Goal: Task Accomplishment & Management: Manage account settings

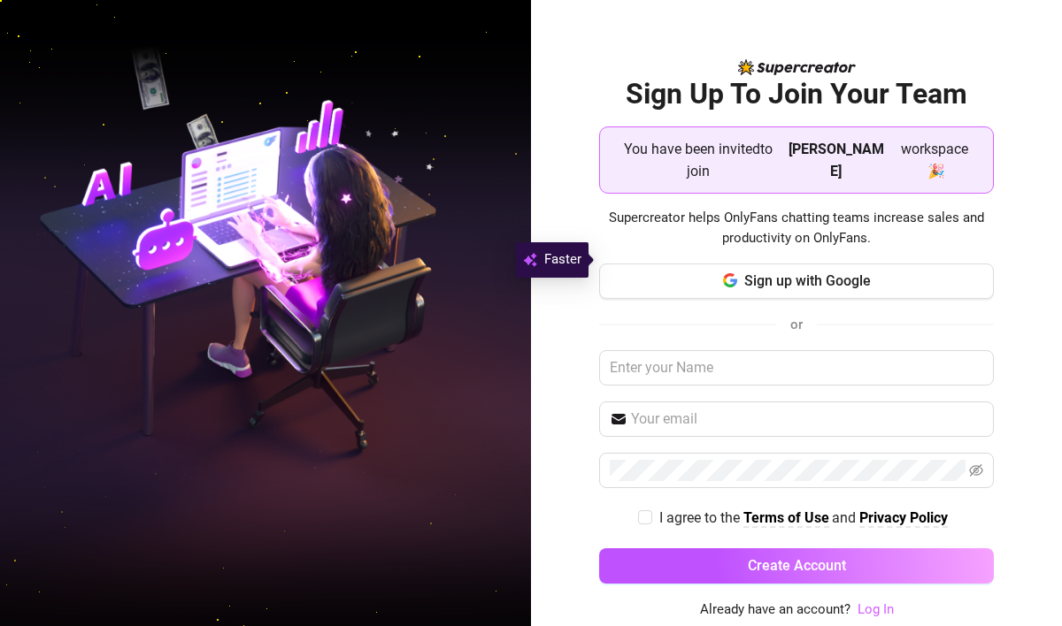
click at [874, 602] on link "Log In" at bounding box center [875, 610] width 36 height 16
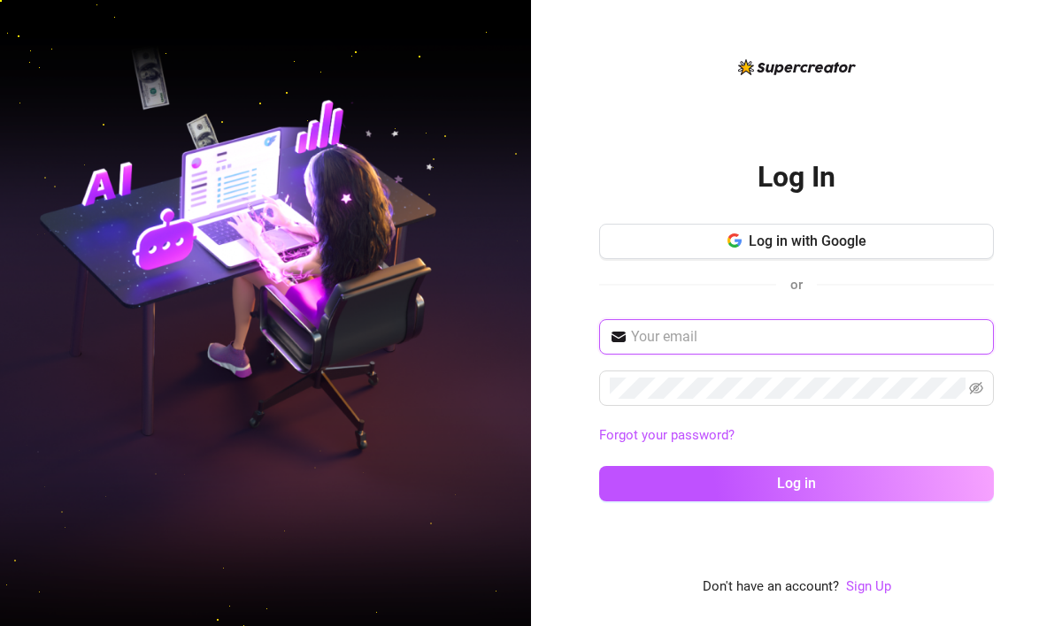
click at [748, 341] on input "text" at bounding box center [807, 336] width 352 height 21
type input "[EMAIL_ADDRESS][DOMAIN_NAME]"
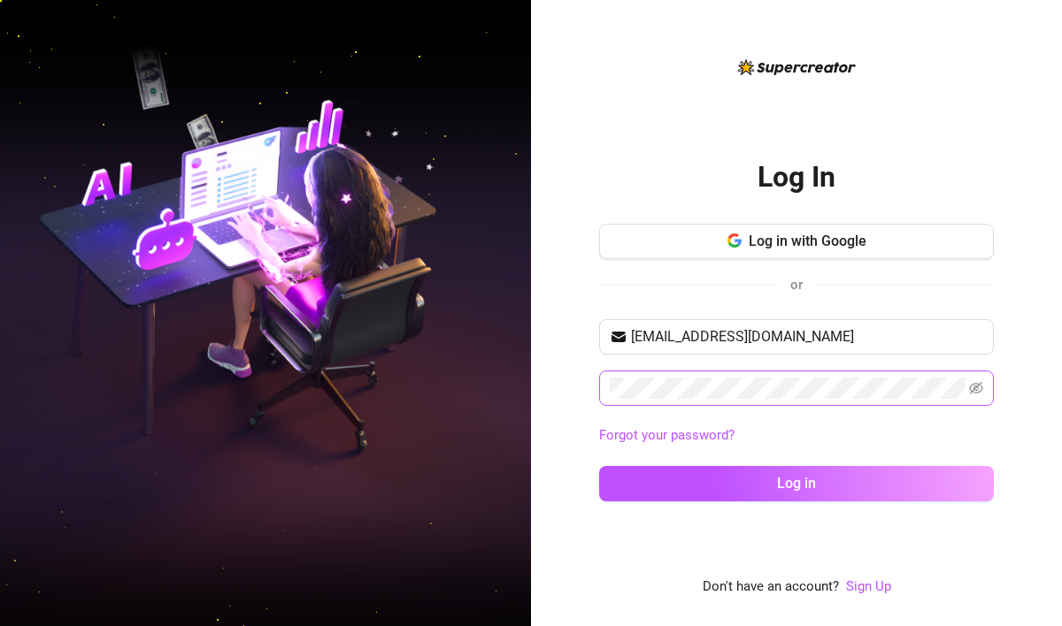
click at [656, 371] on span at bounding box center [796, 388] width 395 height 35
click at [599, 466] on button "Log in" at bounding box center [796, 483] width 395 height 35
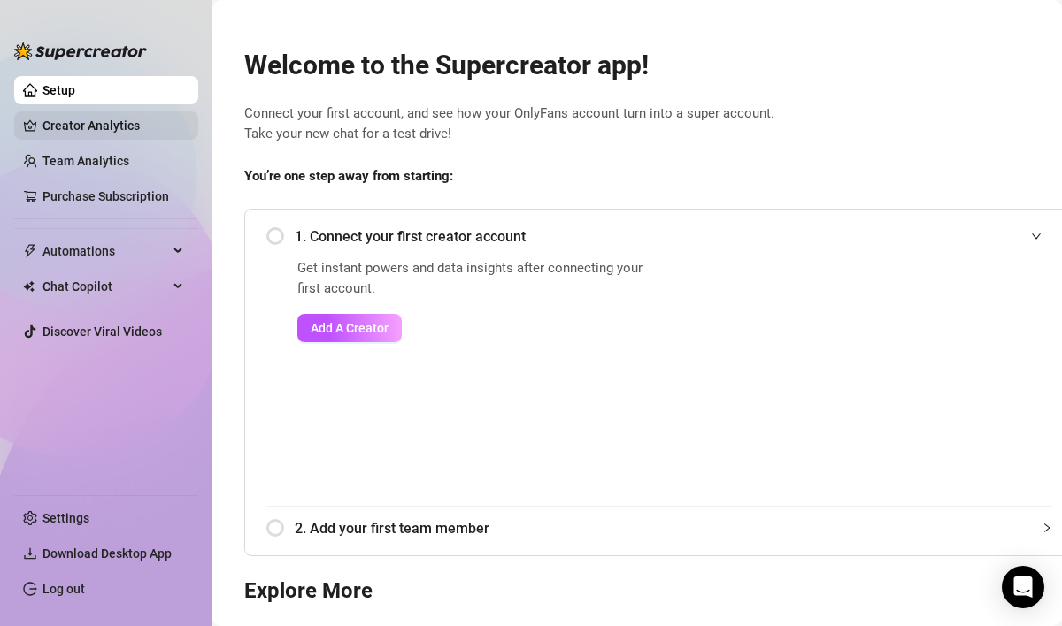
click at [88, 127] on link "Creator Analytics" at bounding box center [113, 125] width 142 height 28
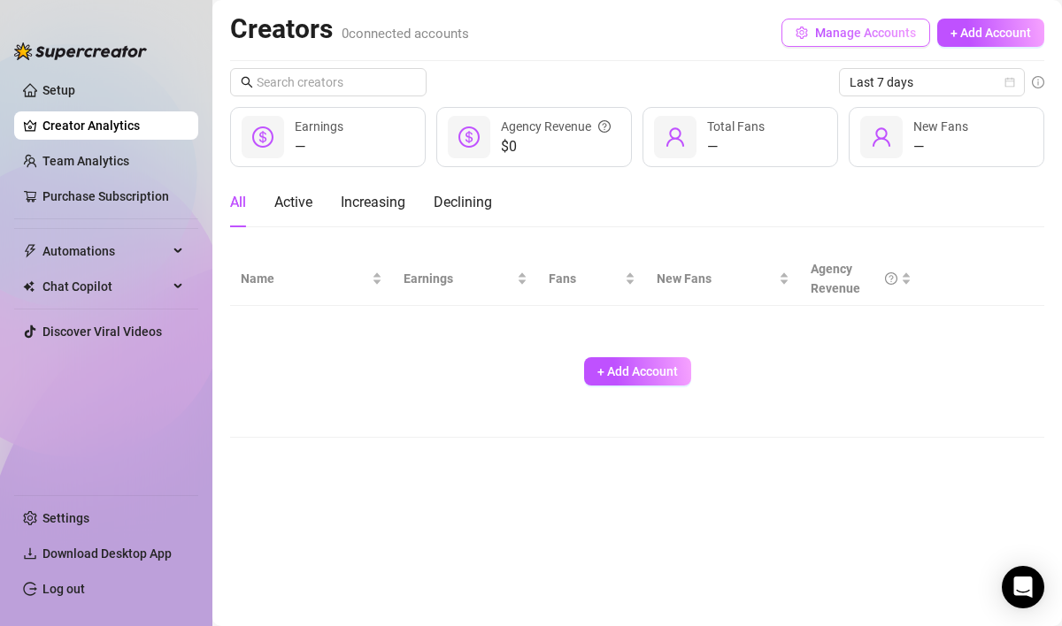
click at [821, 31] on span "Manage Accounts" at bounding box center [865, 33] width 101 height 14
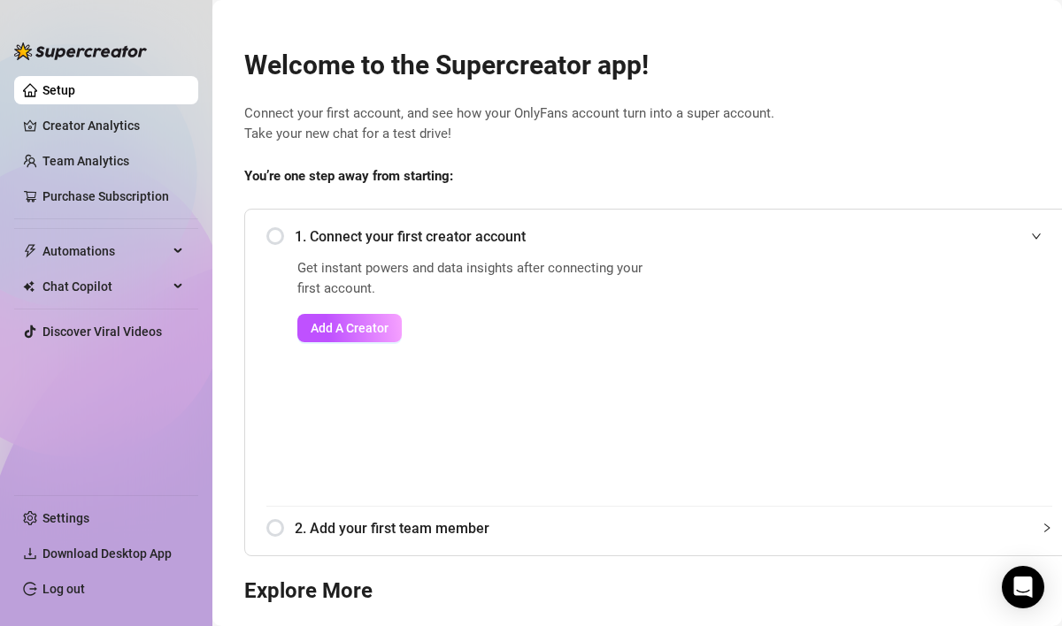
scroll to position [238, 0]
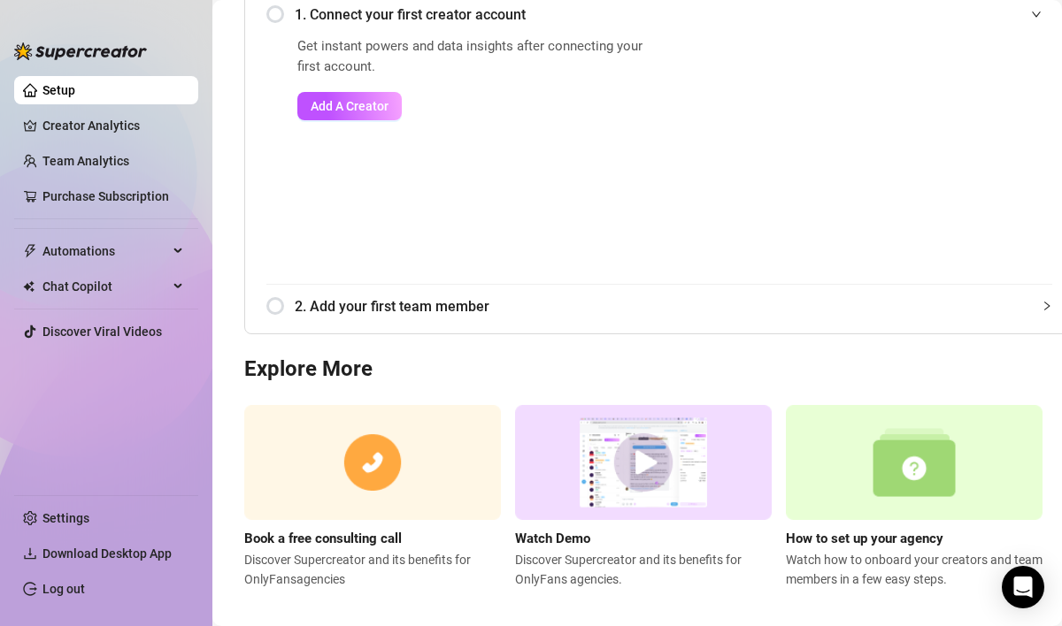
scroll to position [238, 0]
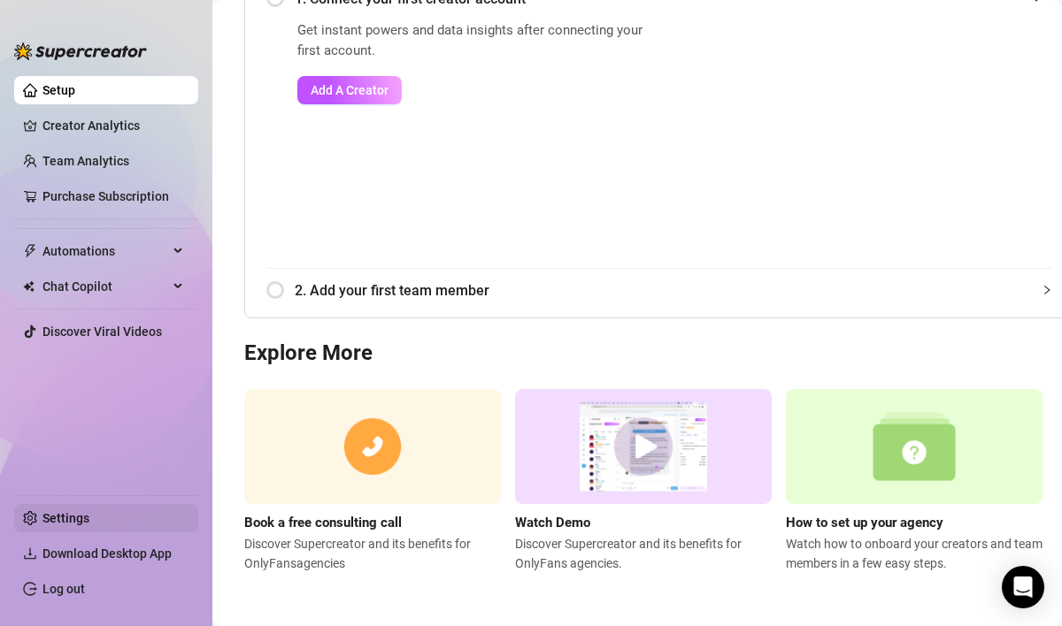
click at [80, 525] on link "Settings" at bounding box center [65, 518] width 47 height 14
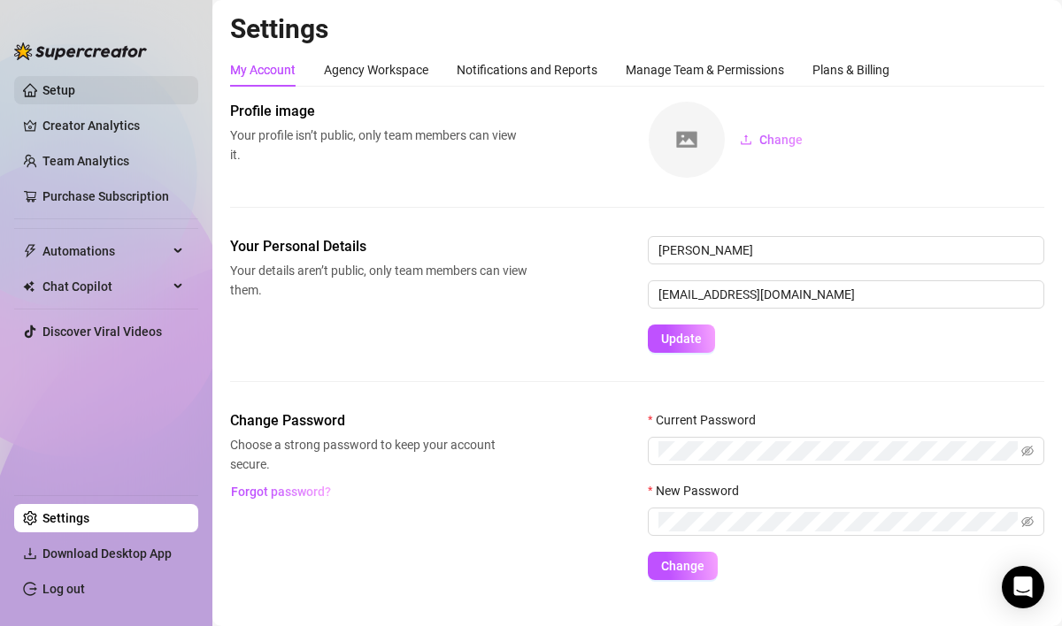
click at [58, 90] on link "Setup" at bounding box center [58, 90] width 33 height 14
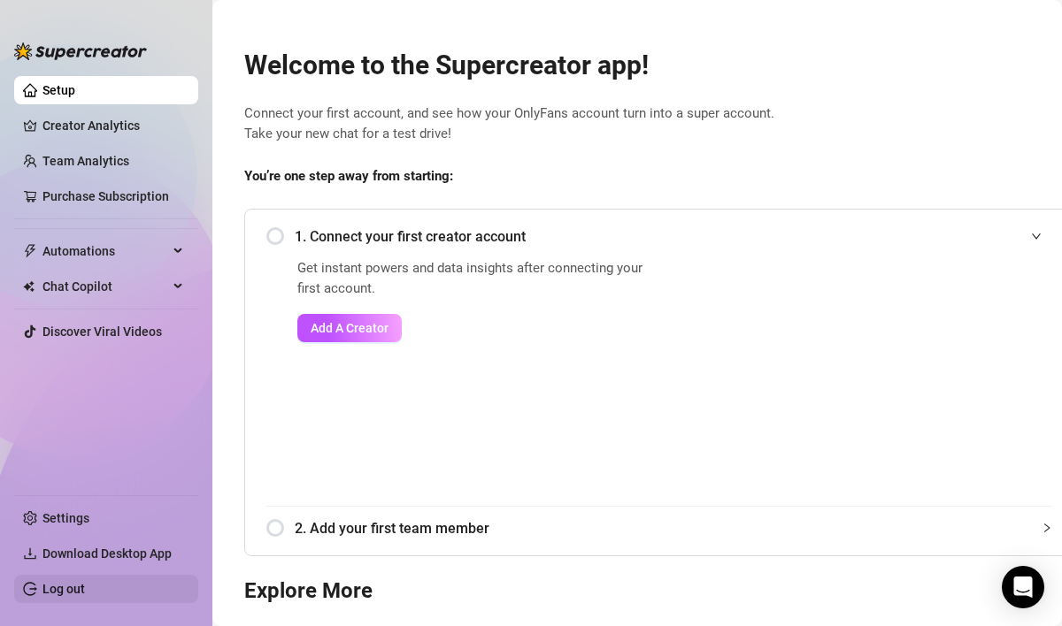
click at [85, 593] on link "Log out" at bounding box center [63, 589] width 42 height 14
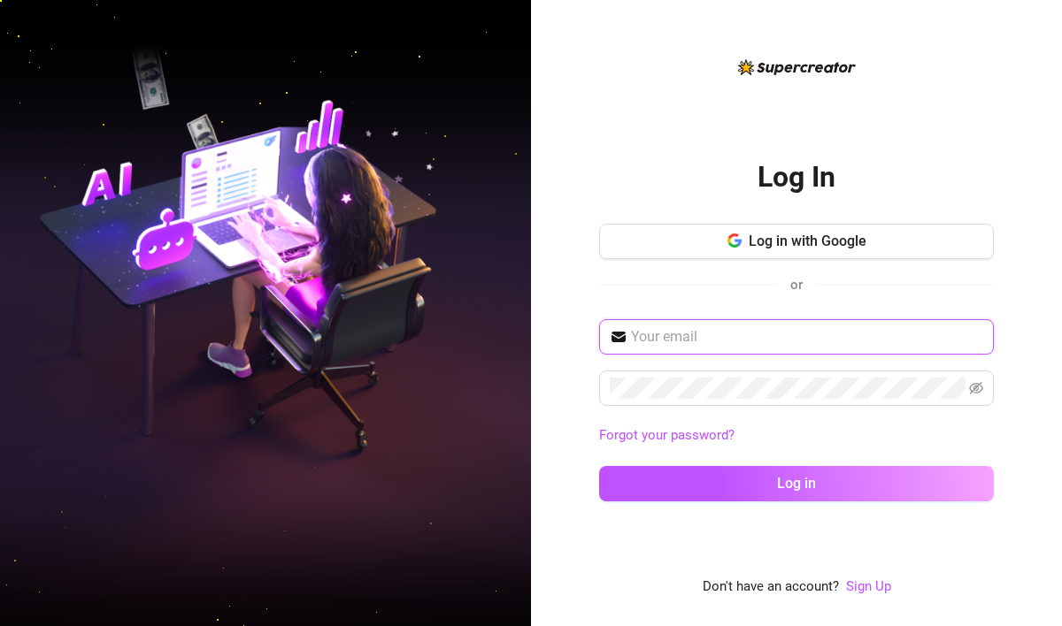
type input "trishiaalt.01@gmail.com"
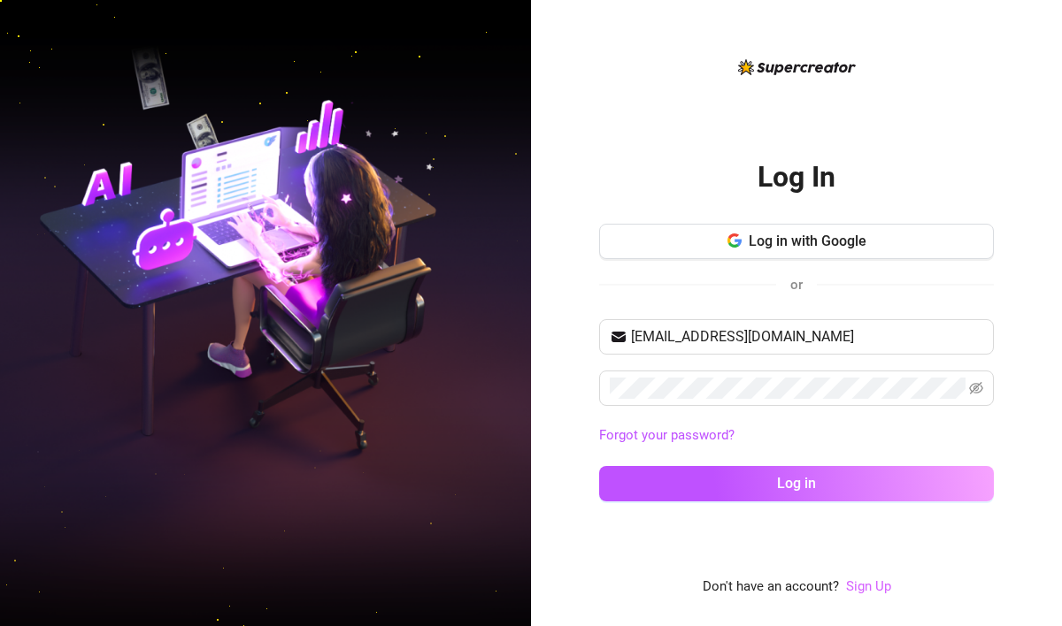
click at [863, 591] on link "Sign Up" at bounding box center [868, 587] width 45 height 16
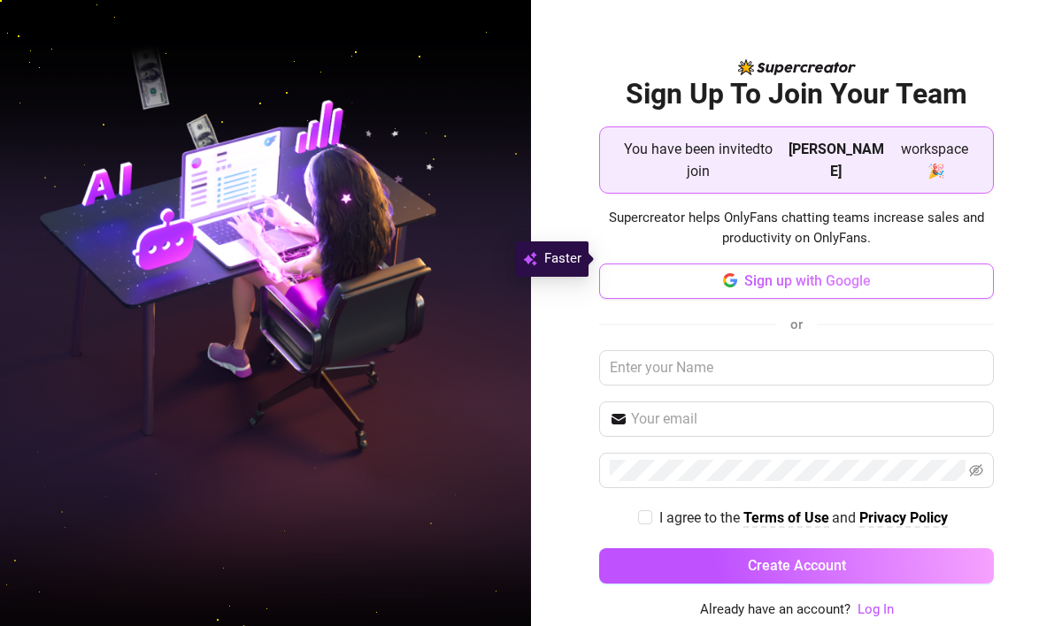
click at [787, 270] on button "Sign up with Google" at bounding box center [796, 281] width 395 height 35
